Goal: Transaction & Acquisition: Download file/media

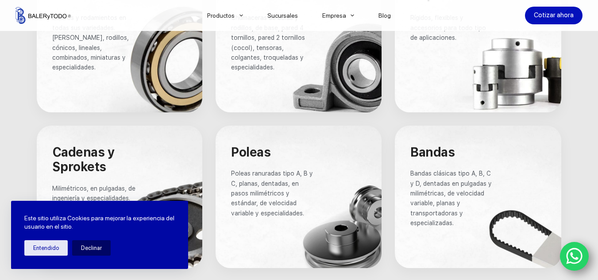
scroll to position [594, 0]
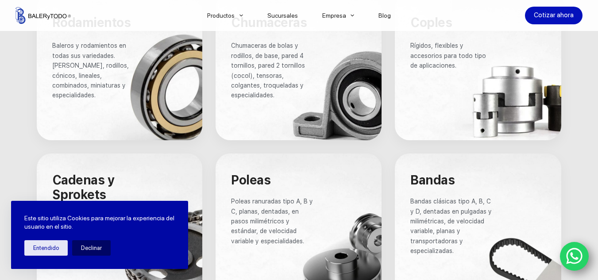
drag, startPoint x: 603, startPoint y: 29, endPoint x: 598, endPoint y: 105, distance: 75.9
click at [135, 68] on div at bounding box center [120, 67] width 166 height 146
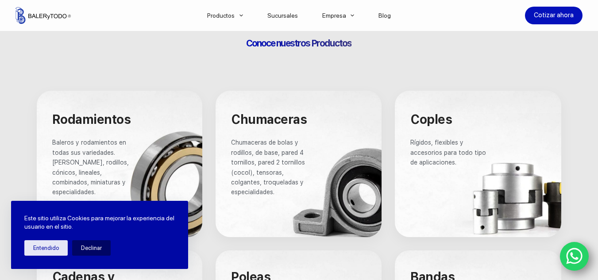
scroll to position [264, 0]
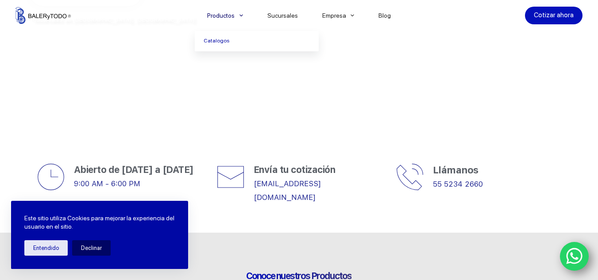
click at [237, 15] on link "Productos" at bounding box center [225, 15] width 60 height 0
click at [226, 40] on link "Catalogos" at bounding box center [257, 41] width 124 height 20
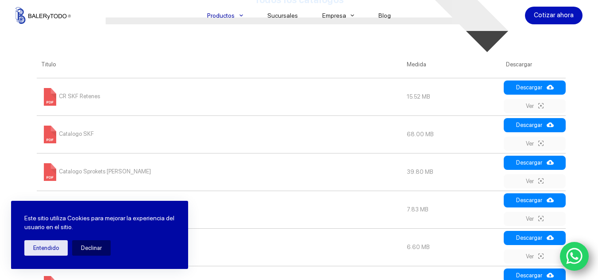
scroll to position [423, 0]
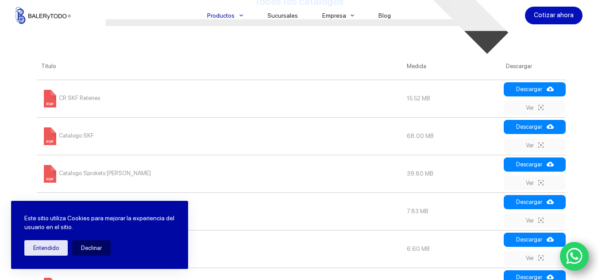
drag, startPoint x: 603, startPoint y: 25, endPoint x: 583, endPoint y: 119, distance: 95.6
click at [583, 119] on html "Saltar al contenido Productos [GEOGRAPHIC_DATA] Sucursales Empresa Directorio B…" at bounding box center [299, 179] width 598 height 1205
click at [527, 161] on link "Descargar" at bounding box center [535, 165] width 62 height 14
click at [47, 251] on button "Entendido" at bounding box center [45, 247] width 43 height 15
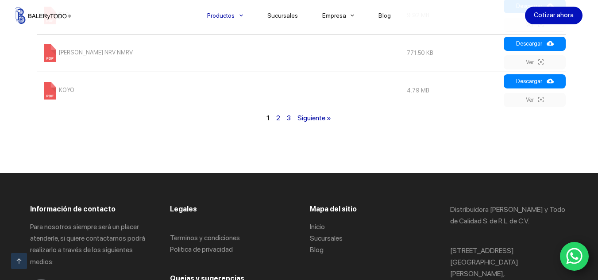
scroll to position [782, 0]
